Goal: Information Seeking & Learning: Learn about a topic

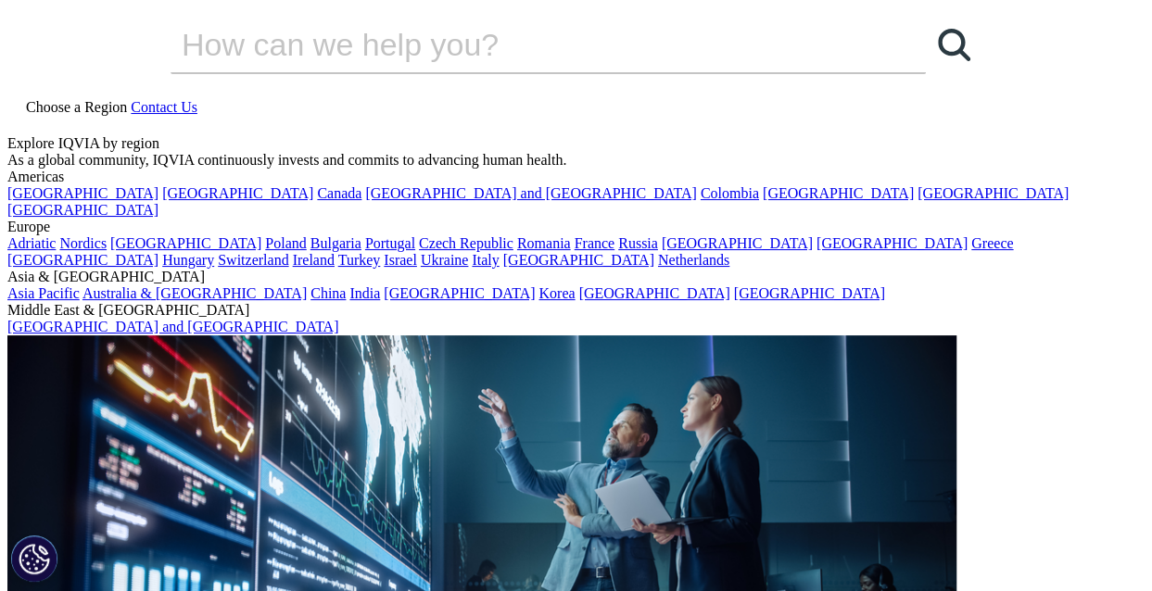
click at [131, 99] on link "Choose a Region" at bounding box center [68, 107] width 123 height 16
click at [662, 251] on link "[GEOGRAPHIC_DATA]" at bounding box center [737, 243] width 151 height 16
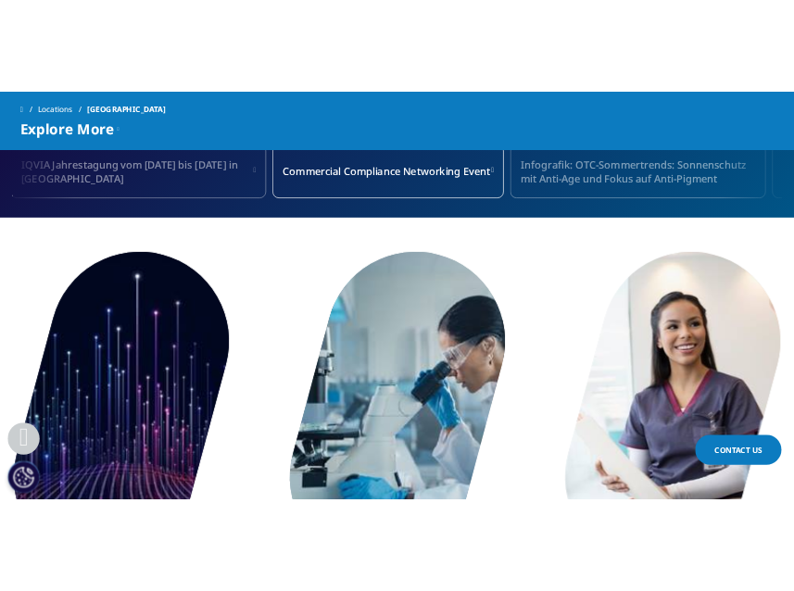
scroll to position [556, 0]
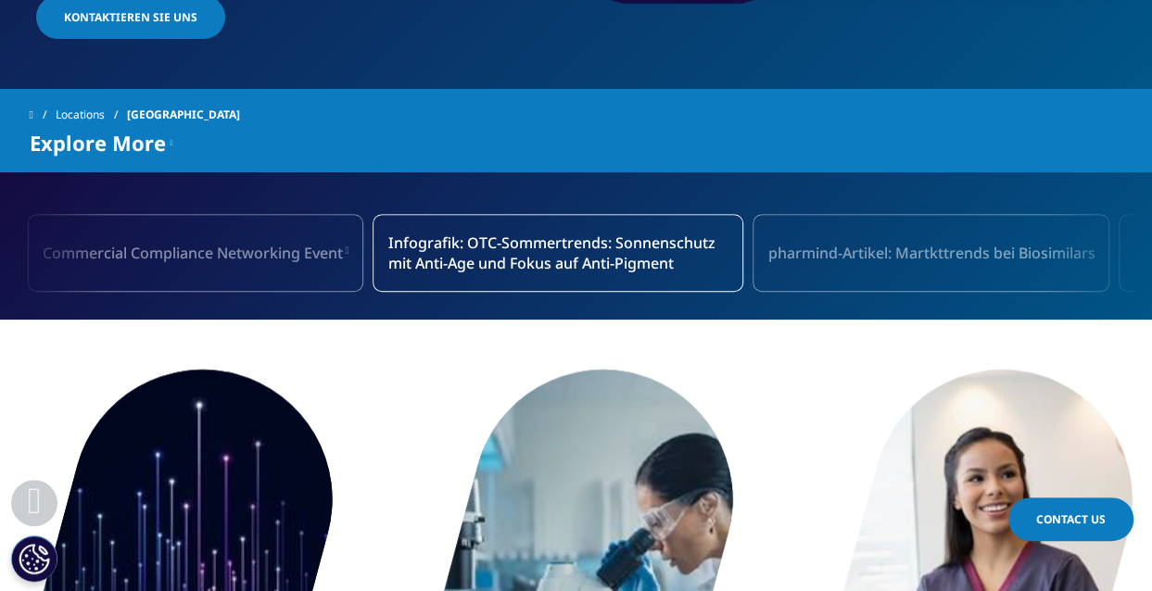
click at [343, 243] on span "Commercial Compliance Networking Event" at bounding box center [193, 253] width 300 height 20
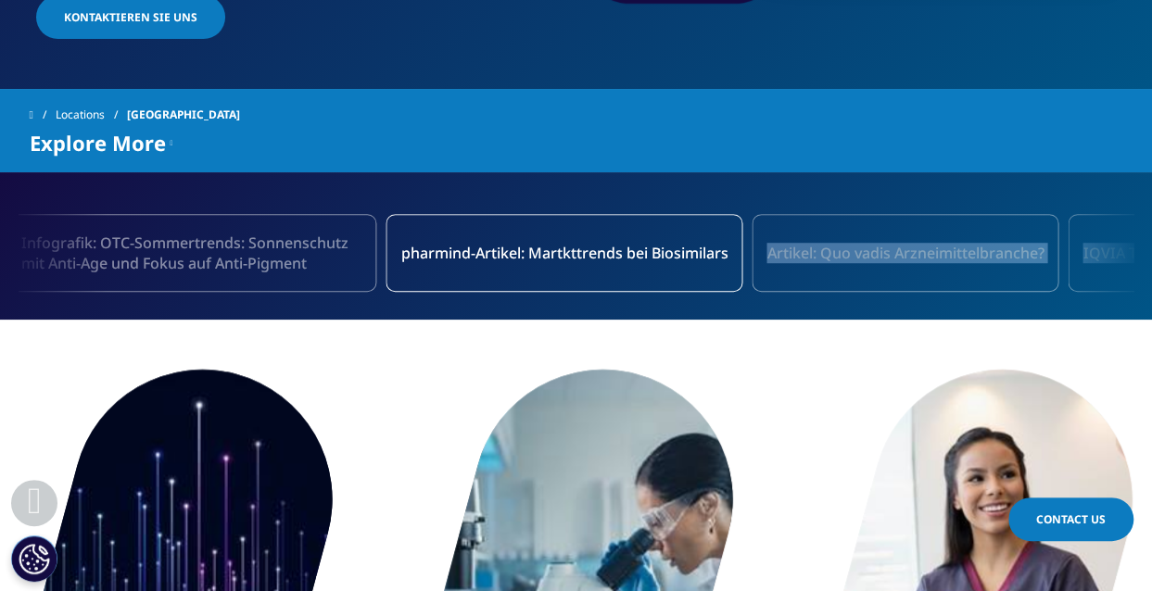
drag, startPoint x: 1037, startPoint y: 229, endPoint x: 741, endPoint y: 242, distance: 296.0
click at [741, 242] on div "Treffen Sie IQVIA vom [DATE] – [DATE] auf der expopharm in [GEOGRAPHIC_DATA] Ro…" at bounding box center [576, 253] width 1115 height 115
click at [1099, 234] on icon at bounding box center [1092, 253] width 34 height 39
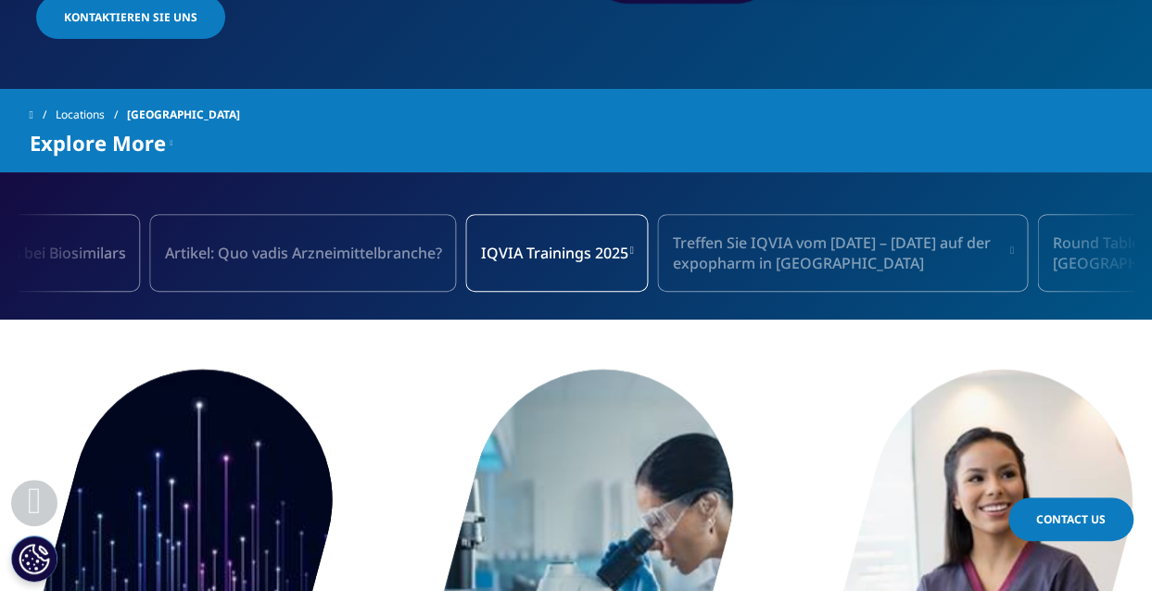
click at [1099, 234] on icon at bounding box center [1092, 253] width 34 height 39
click at [1088, 234] on icon at bounding box center [1092, 253] width 34 height 39
click at [623, 243] on span "IQVIA Trainings 2025" at bounding box center [554, 253] width 147 height 20
